Goal: Communication & Community: Participate in discussion

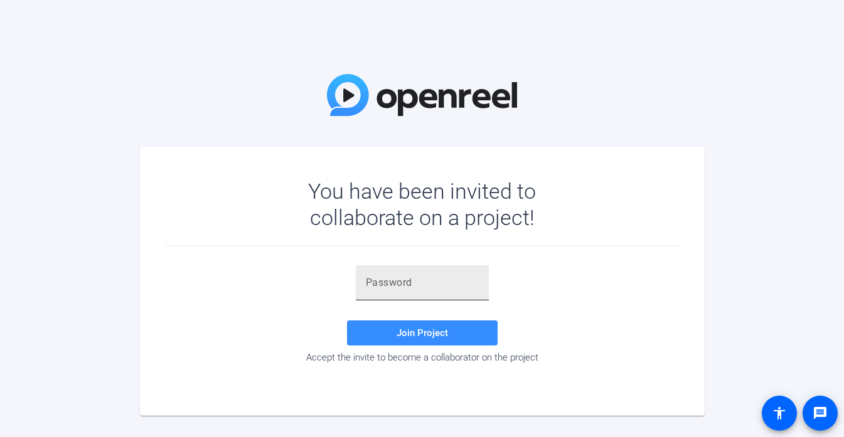
click at [437, 291] on div at bounding box center [422, 282] width 113 height 35
paste input "#OKgZ5"
type input "#OKgZ5"
click at [427, 343] on span at bounding box center [422, 333] width 151 height 30
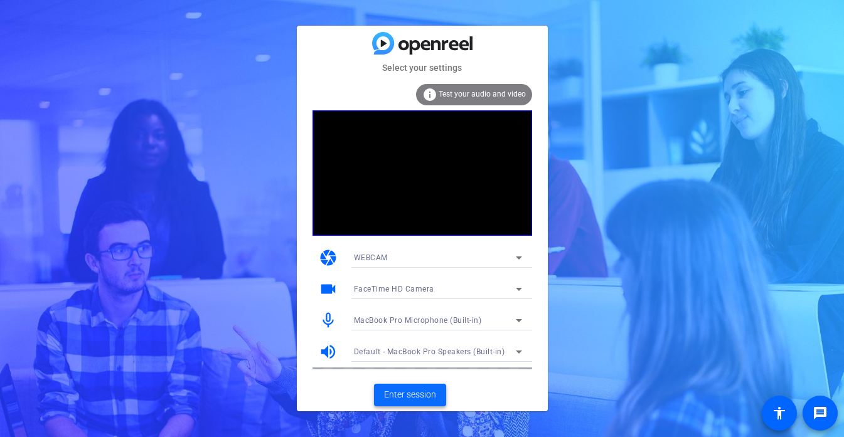
click at [416, 391] on span "Enter session" at bounding box center [410, 394] width 52 height 13
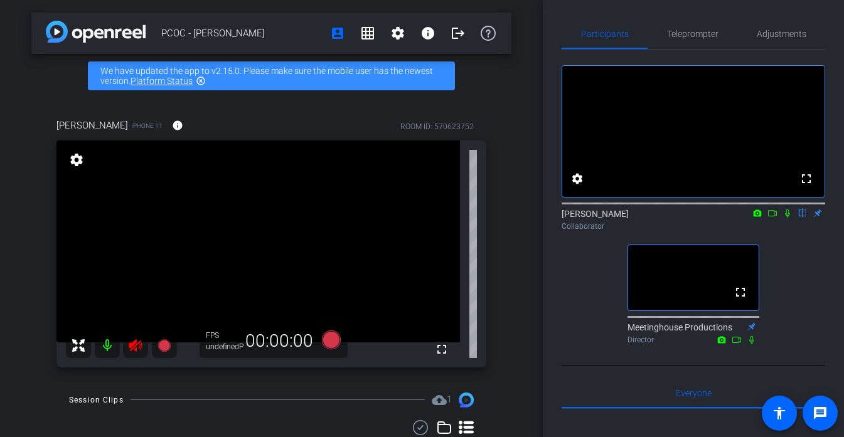
click at [135, 340] on icon at bounding box center [135, 345] width 13 height 13
click at [133, 348] on div at bounding box center [121, 345] width 111 height 25
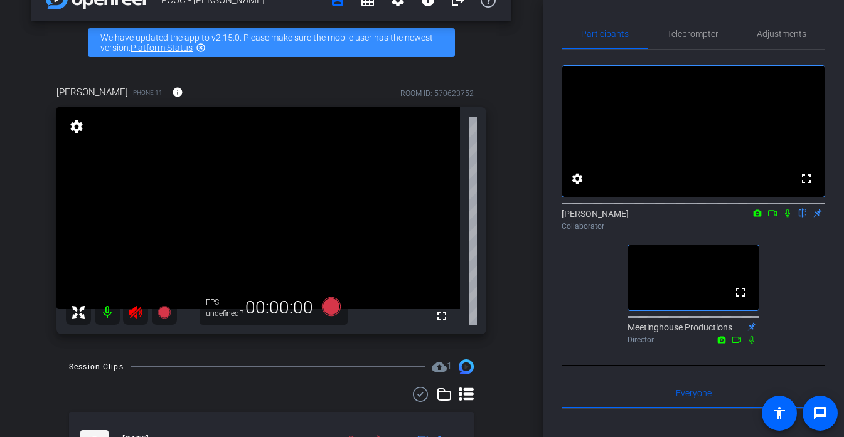
scroll to position [73, 0]
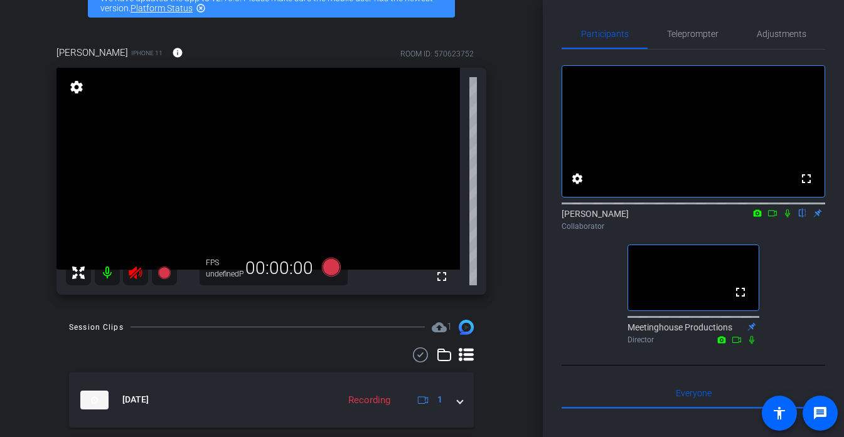
click at [134, 275] on div at bounding box center [121, 272] width 111 height 25
click at [291, 176] on video at bounding box center [257, 169] width 403 height 202
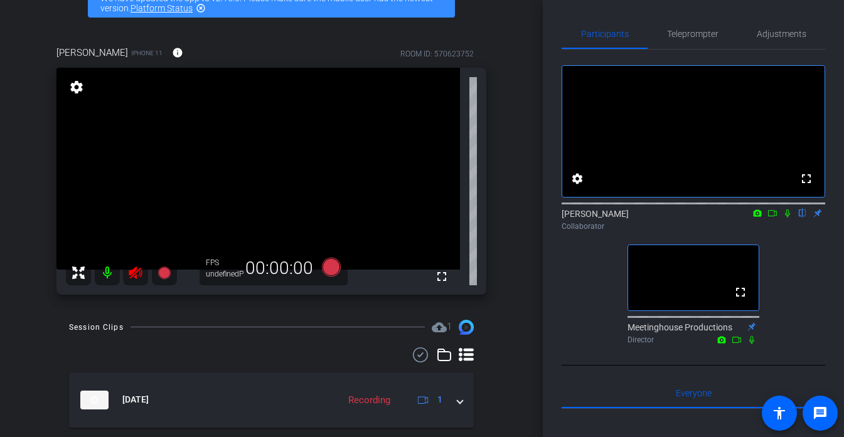
click at [291, 176] on video at bounding box center [257, 169] width 403 height 202
drag, startPoint x: 291, startPoint y: 176, endPoint x: 198, endPoint y: 219, distance: 102.8
click at [289, 177] on video at bounding box center [257, 169] width 403 height 202
click at [142, 269] on icon at bounding box center [135, 272] width 15 height 15
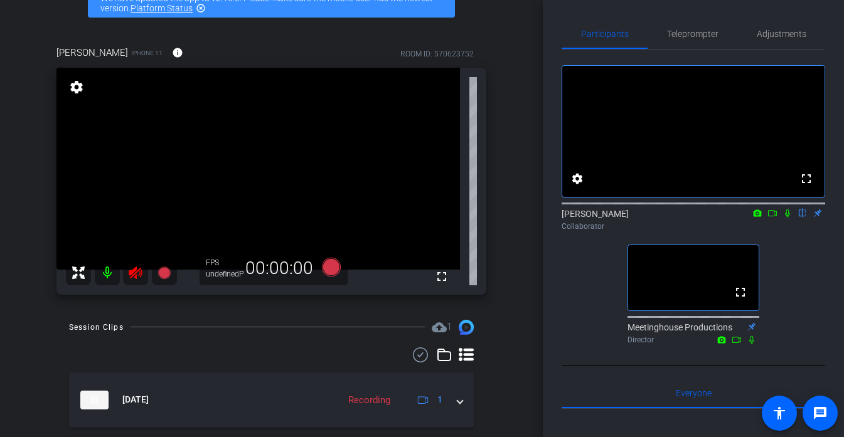
click at [269, 183] on video at bounding box center [257, 169] width 403 height 202
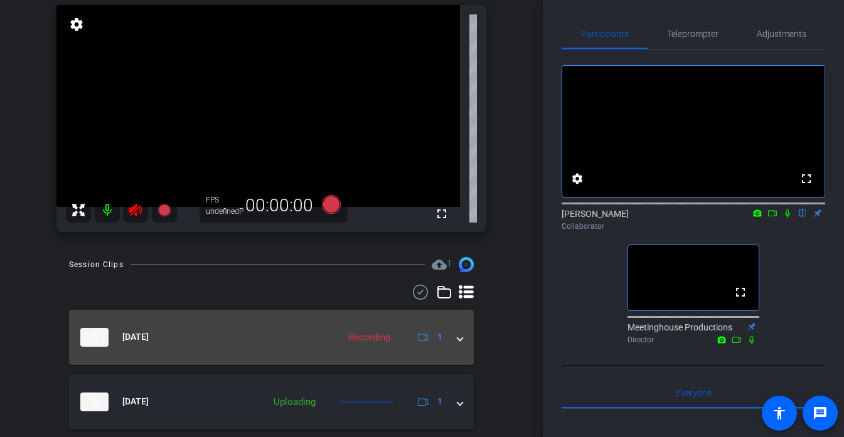
scroll to position [141, 0]
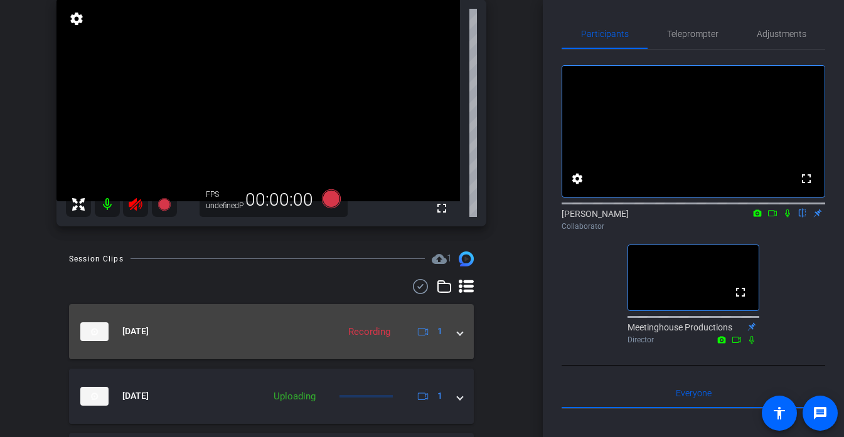
click at [296, 354] on mat-expansion-panel-header "[DATE] Recording 1" at bounding box center [271, 331] width 405 height 55
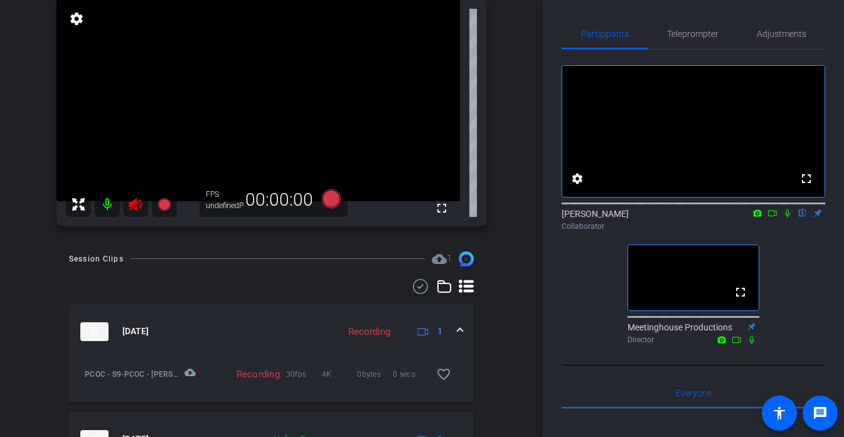
click at [304, 348] on mat-expansion-panel-header "[DATE] Recording 1" at bounding box center [271, 331] width 405 height 55
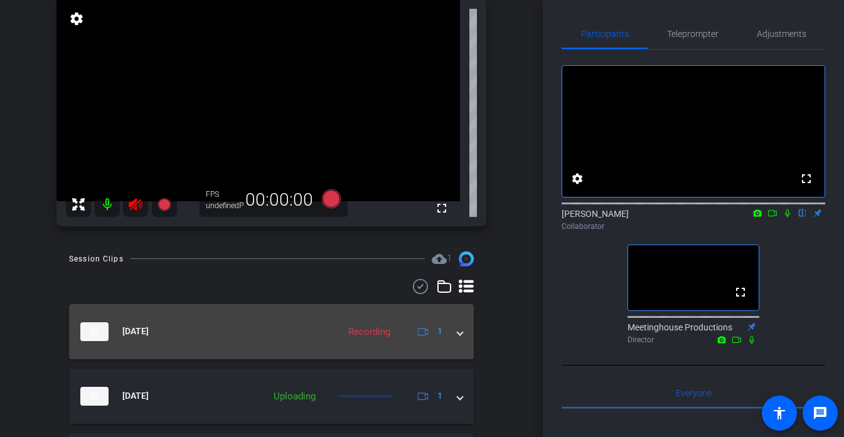
click at [304, 348] on mat-expansion-panel-header "[DATE] Recording 1" at bounding box center [271, 331] width 405 height 55
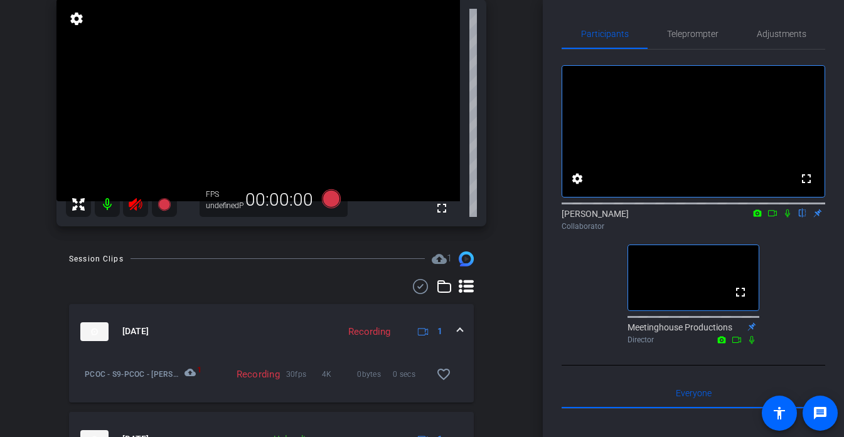
click at [435, 334] on span "1" at bounding box center [428, 331] width 27 height 15
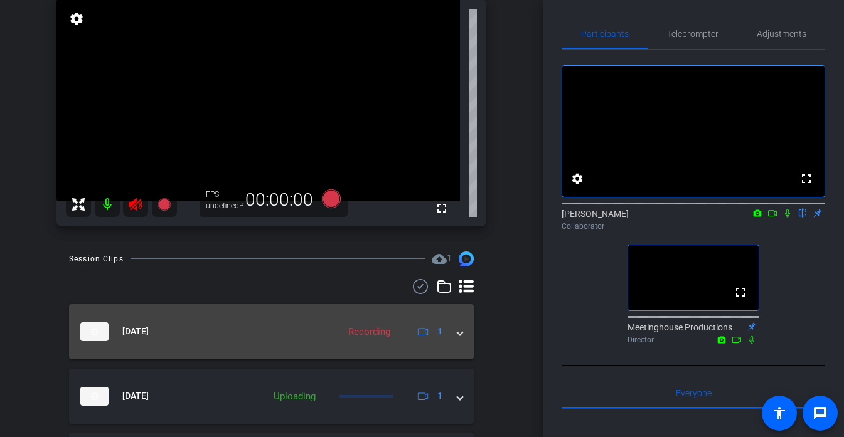
click at [461, 330] on span at bounding box center [459, 331] width 5 height 13
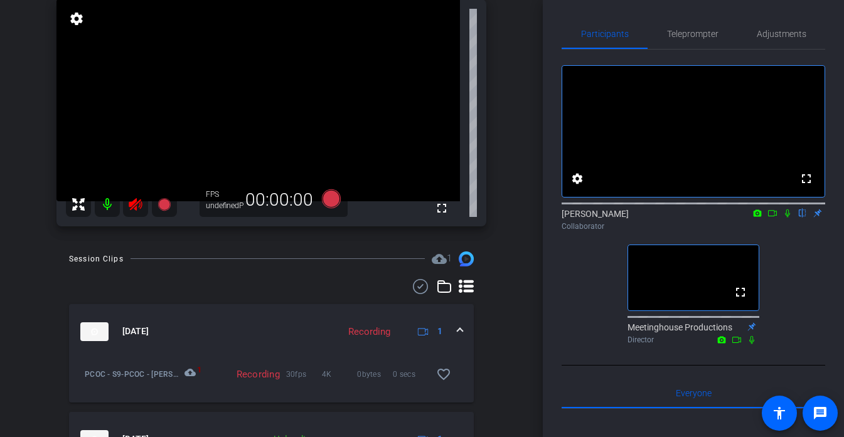
click at [303, 343] on mat-expansion-panel-header "[DATE] Recording 1" at bounding box center [271, 331] width 405 height 55
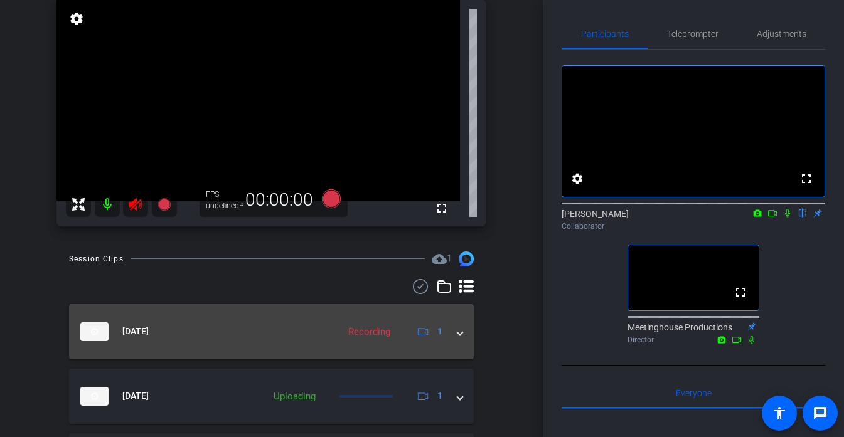
click at [311, 336] on mat-panel-title "[DATE]" at bounding box center [206, 331] width 252 height 19
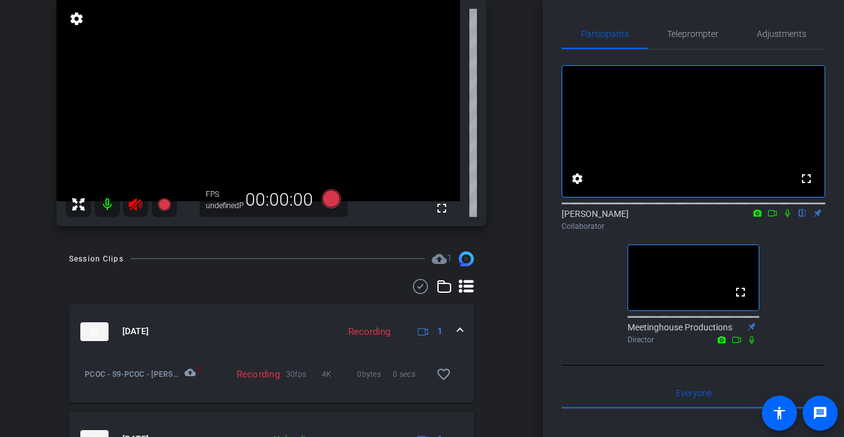
click at [132, 210] on icon at bounding box center [135, 204] width 15 height 15
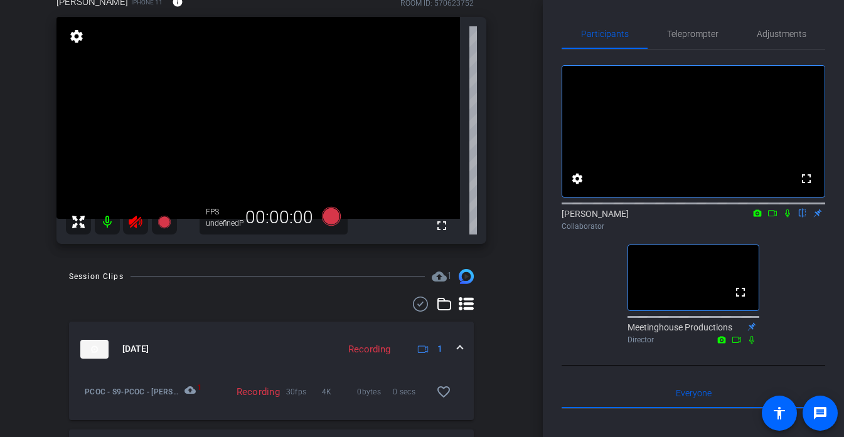
scroll to position [125, 0]
click at [780, 35] on span "Adjustments" at bounding box center [782, 33] width 50 height 9
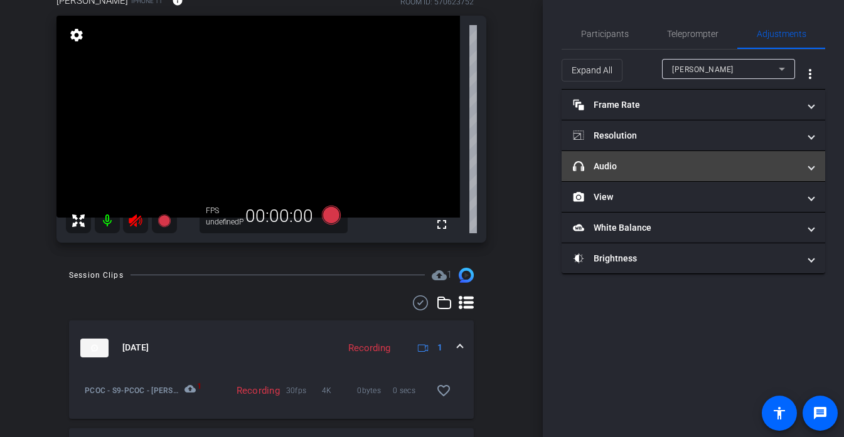
click at [639, 170] on mat-panel-title "headphone icon Audio" at bounding box center [686, 166] width 226 height 13
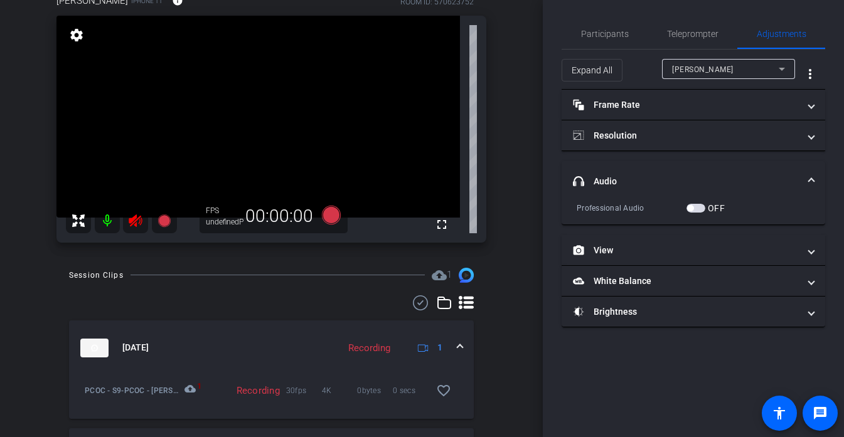
click at [695, 208] on span "button" at bounding box center [695, 208] width 19 height 9
click at [690, 38] on span "Teleprompter" at bounding box center [692, 33] width 51 height 9
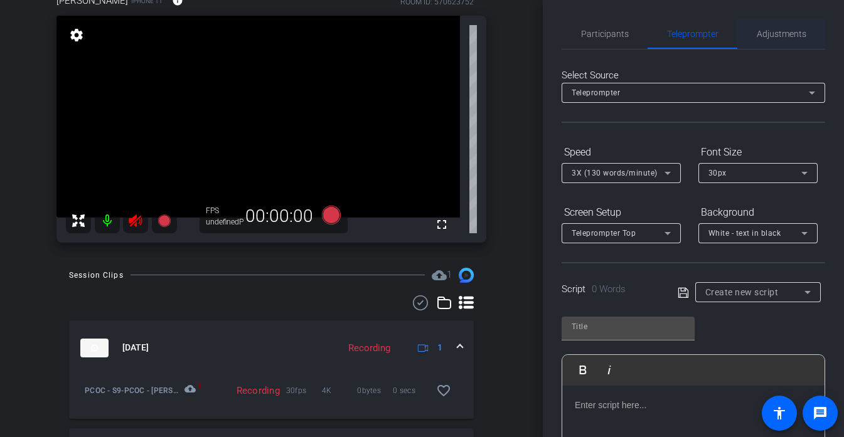
click at [779, 40] on span "Adjustments" at bounding box center [782, 34] width 50 height 30
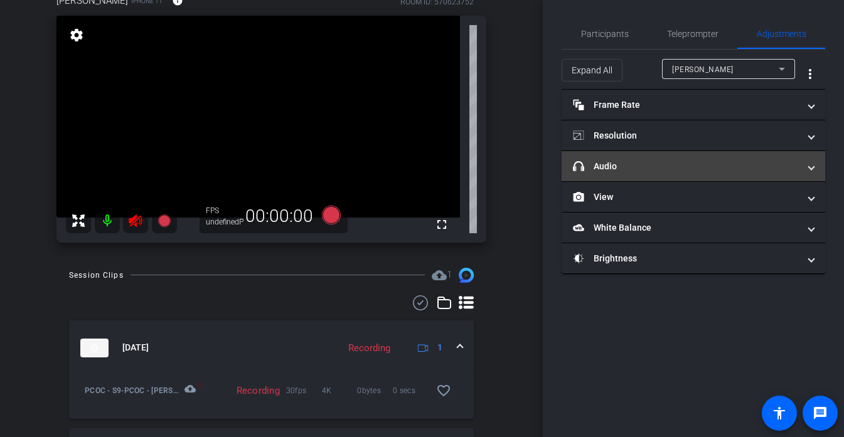
click at [642, 162] on mat-panel-title "headphone icon Audio" at bounding box center [686, 166] width 226 height 13
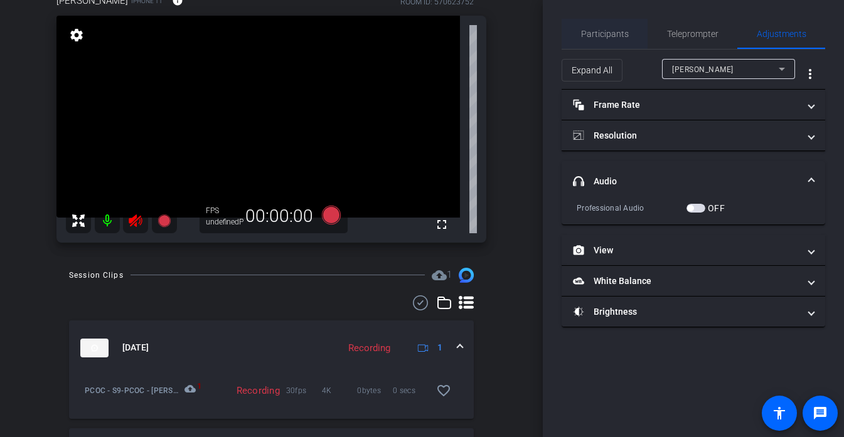
click at [593, 43] on span "Participants" at bounding box center [605, 34] width 48 height 30
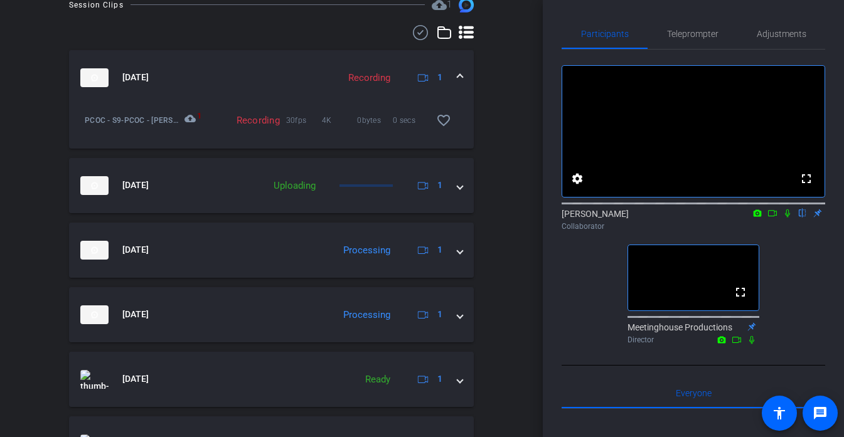
scroll to position [395, 0]
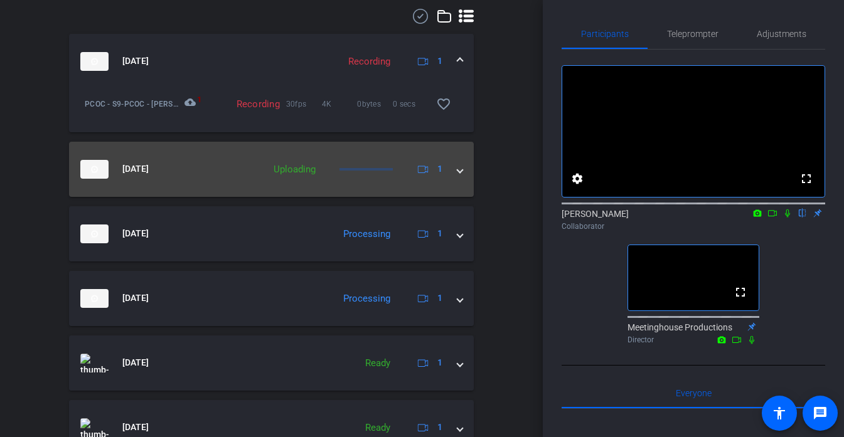
click at [295, 170] on div "Uploading" at bounding box center [294, 169] width 55 height 14
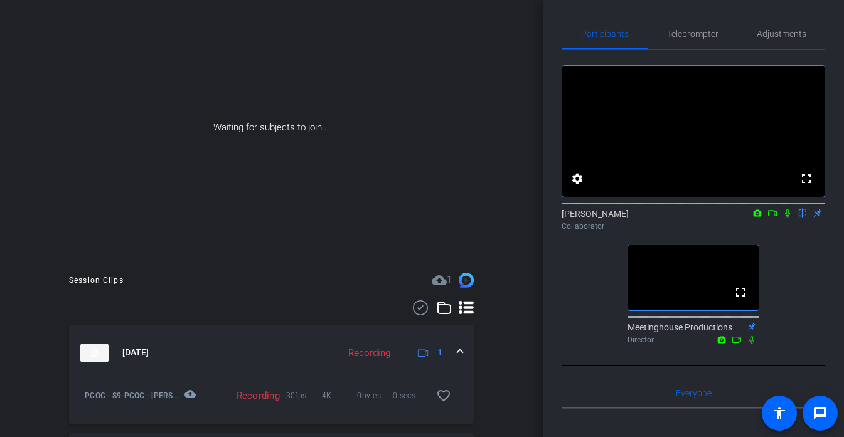
scroll to position [0, 0]
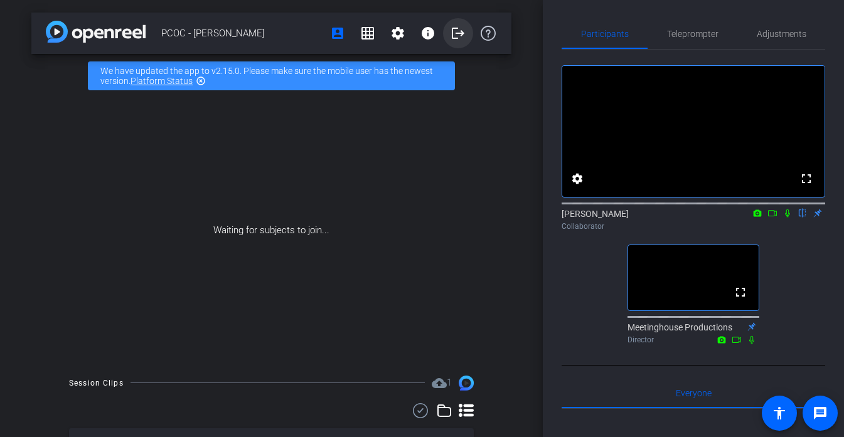
click at [445, 40] on span at bounding box center [458, 33] width 30 height 30
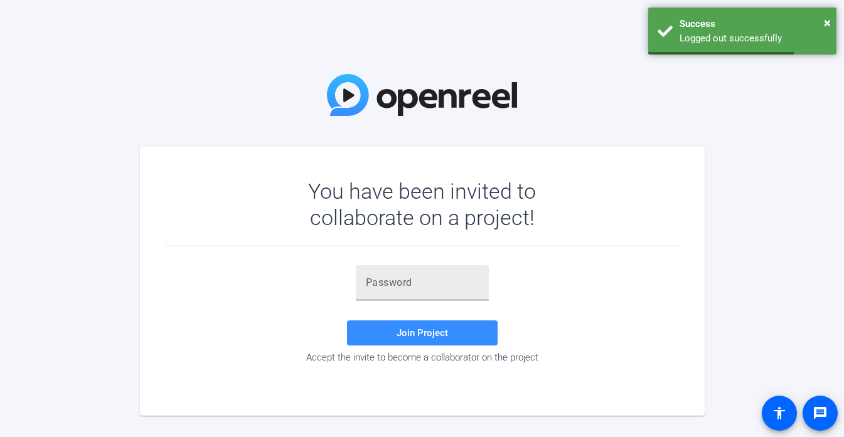
click at [428, 294] on div at bounding box center [422, 282] width 113 height 35
paste input "#OKgZ5"
type input "#OKgZ5"
click at [287, 284] on div "#OKgZ5 Join Project Accept the invite to become a collaborator on the project" at bounding box center [422, 314] width 514 height 98
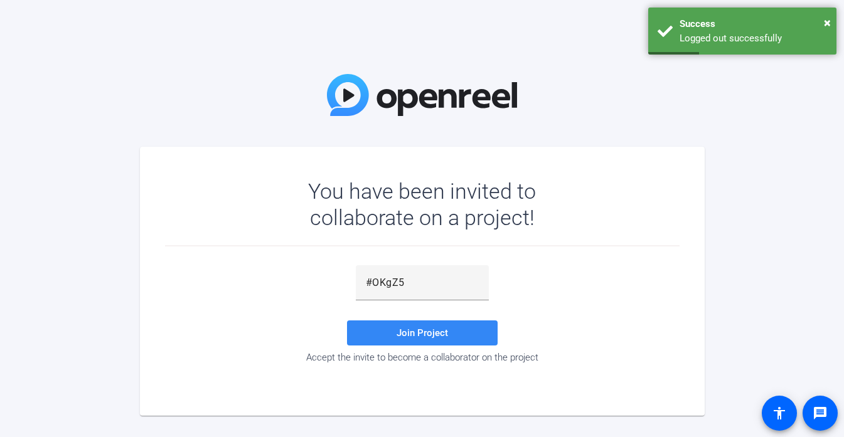
click at [437, 328] on span "Join Project" at bounding box center [422, 333] width 51 height 11
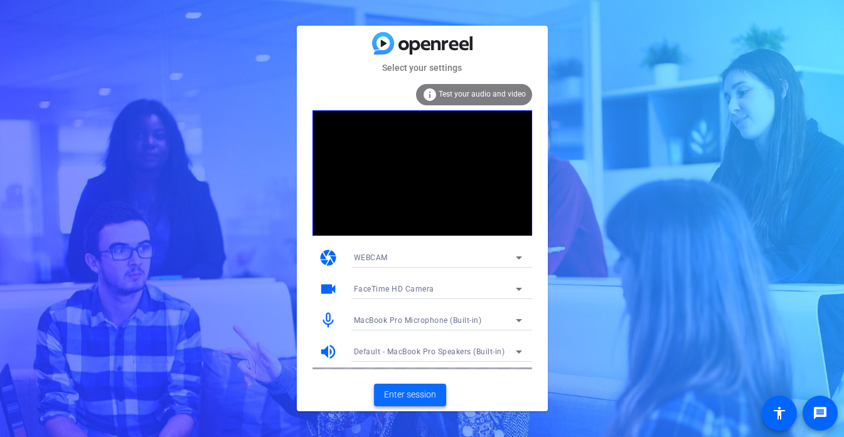
click at [418, 391] on span "Enter session" at bounding box center [410, 394] width 52 height 13
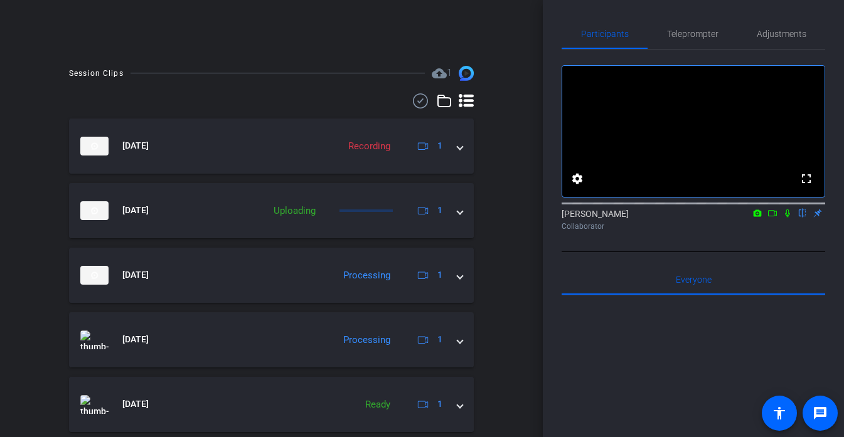
scroll to position [307, 0]
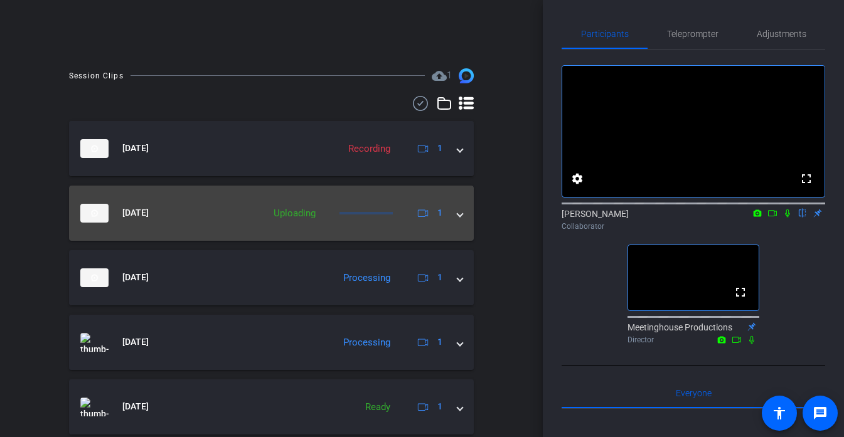
click at [252, 233] on mat-expansion-panel-header "[DATE] Uploading 1" at bounding box center [271, 213] width 405 height 55
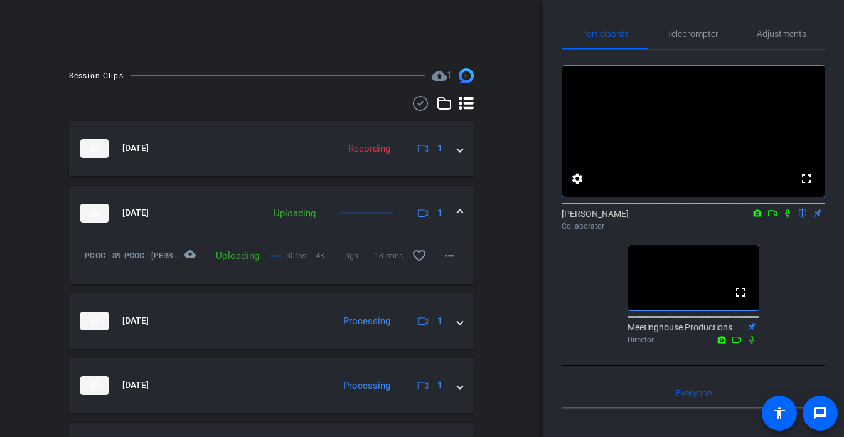
click at [252, 233] on mat-expansion-panel-header "[DATE] Uploading 1" at bounding box center [271, 213] width 405 height 55
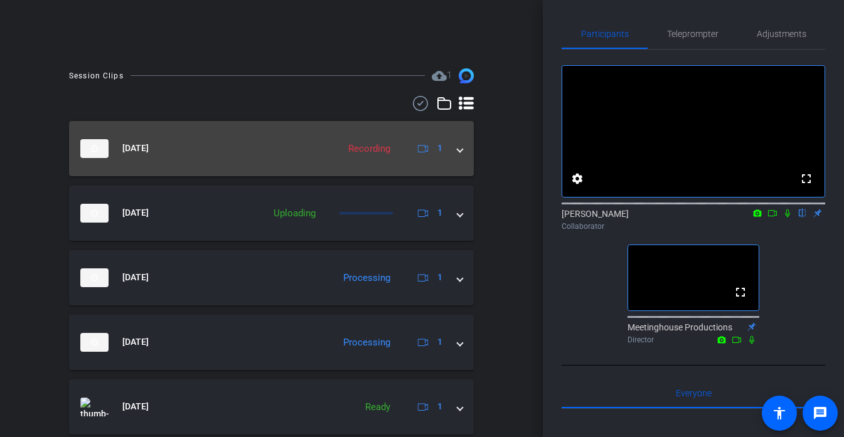
click at [294, 159] on mat-expansion-panel-header "[DATE] Recording 1" at bounding box center [271, 148] width 405 height 55
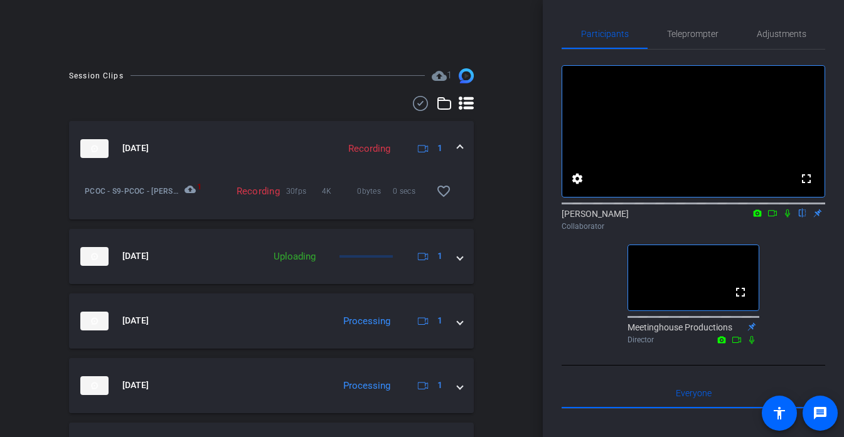
click at [294, 159] on mat-expansion-panel-header "[DATE] Recording 1" at bounding box center [271, 148] width 405 height 55
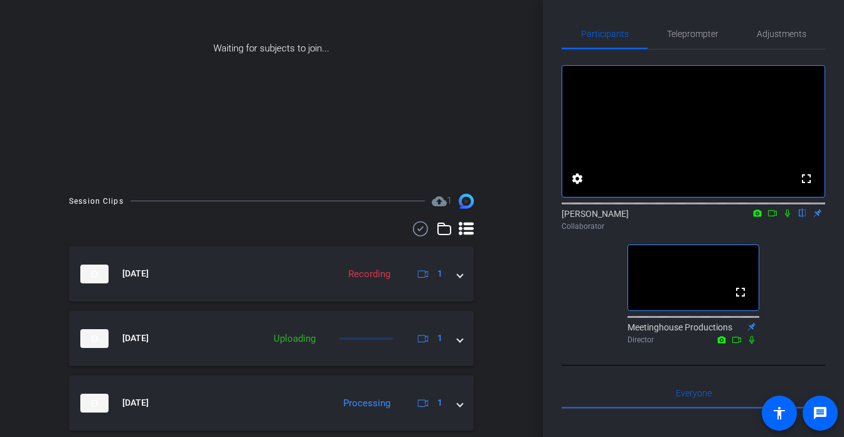
scroll to position [0, 0]
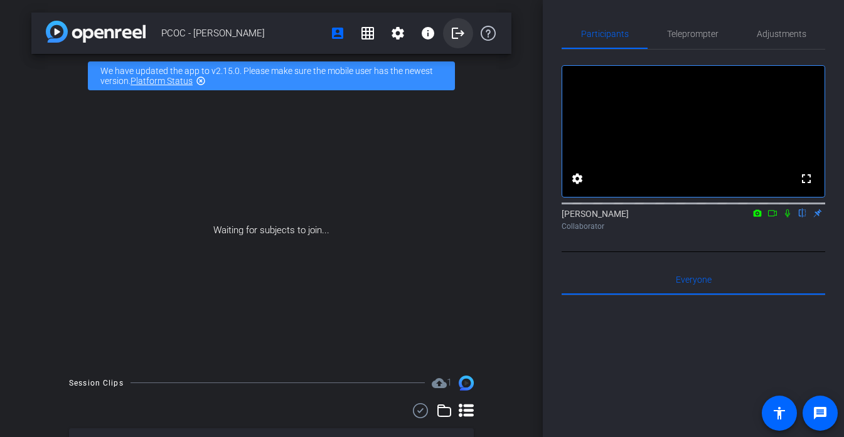
click at [454, 38] on mat-icon "logout" at bounding box center [457, 33] width 15 height 15
